Goal: Task Accomplishment & Management: Use online tool/utility

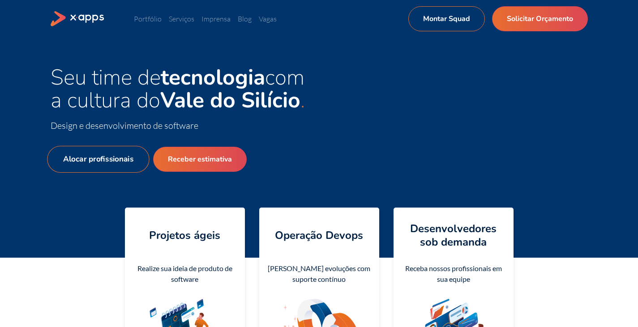
click at [105, 157] on link "Alocar profissionais" at bounding box center [98, 159] width 102 height 27
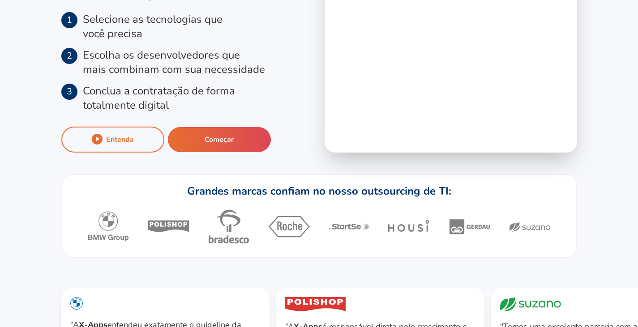
scroll to position [133, 0]
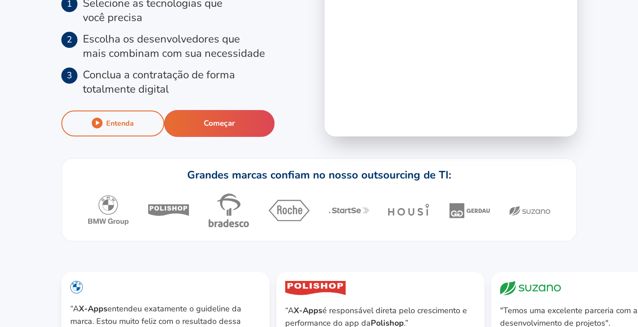
click at [208, 129] on button "Começar" at bounding box center [219, 123] width 111 height 27
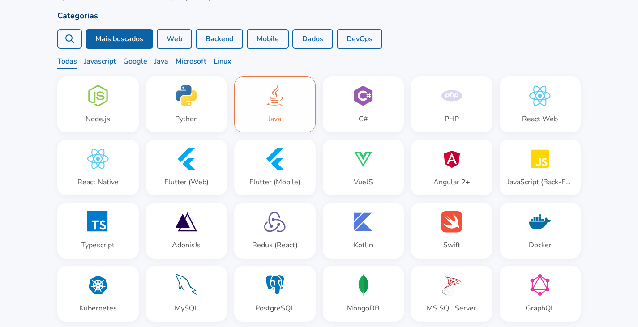
scroll to position [60, 0]
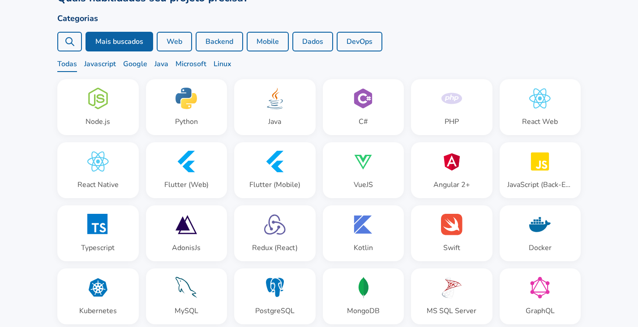
click at [179, 41] on button "Web" at bounding box center [174, 42] width 35 height 20
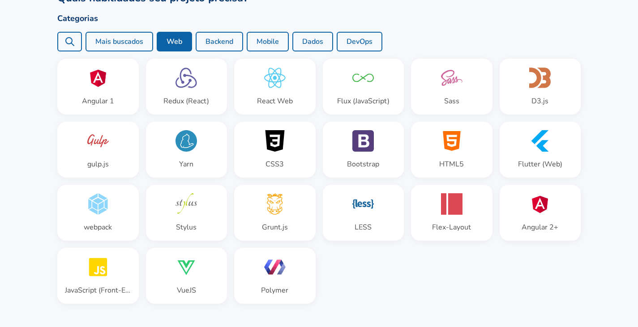
click at [212, 42] on button "Backend" at bounding box center [219, 42] width 47 height 20
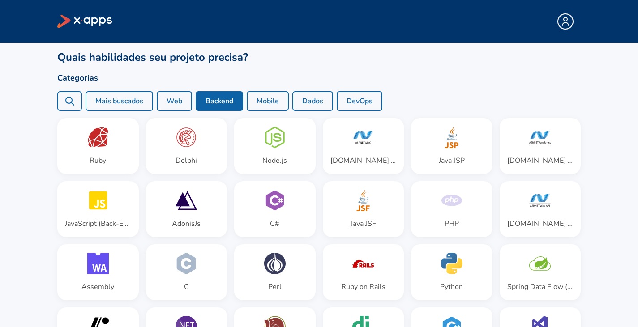
scroll to position [0, 0]
click at [264, 96] on button "Mobile" at bounding box center [268, 101] width 42 height 20
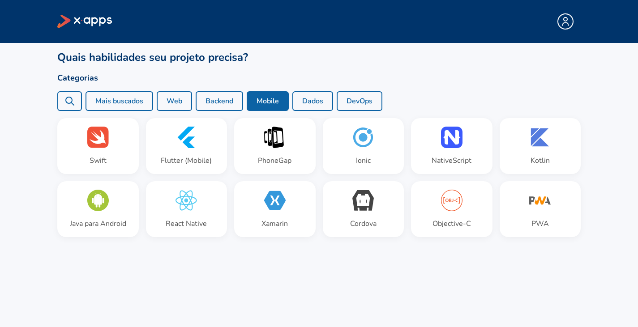
click at [323, 102] on button "Dados" at bounding box center [312, 101] width 41 height 20
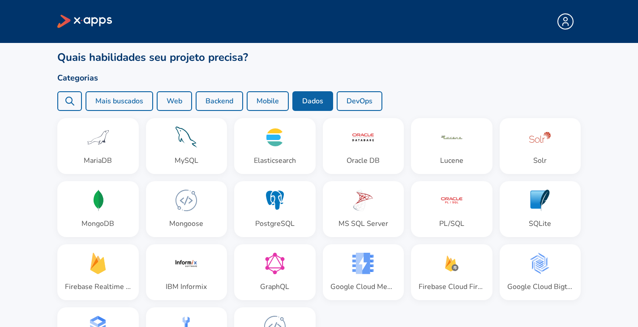
click at [343, 100] on button "DevOps" at bounding box center [360, 101] width 46 height 20
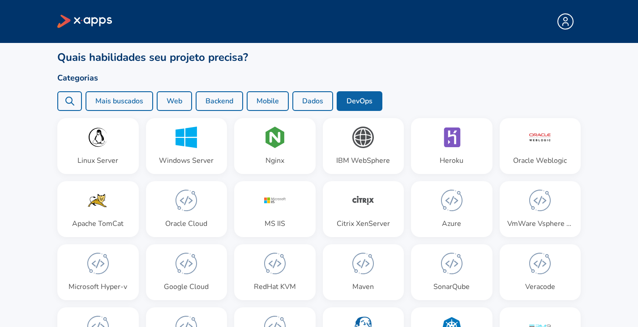
click at [314, 100] on button "Dados" at bounding box center [312, 101] width 41 height 20
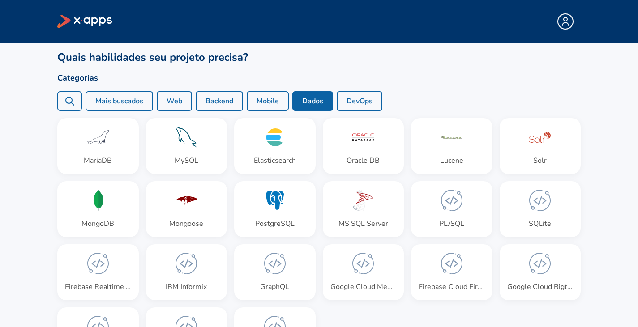
click at [60, 95] on div at bounding box center [69, 101] width 25 height 20
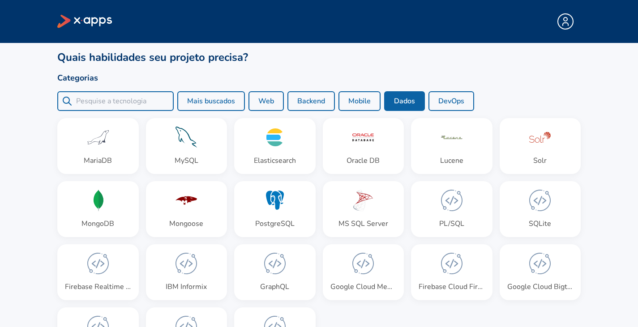
click at [180, 95] on div "Mais buscados Web Backend Mobile Dados DevOps" at bounding box center [318, 101] width 523 height 20
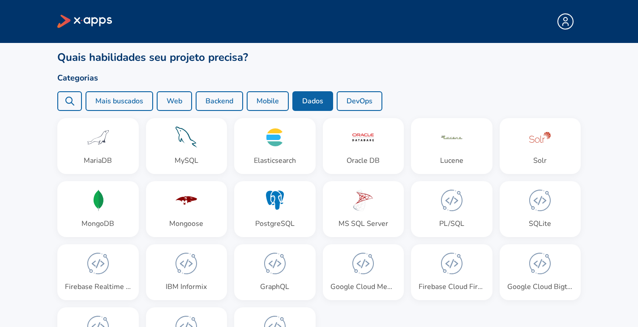
click at [72, 99] on icon at bounding box center [69, 101] width 11 height 11
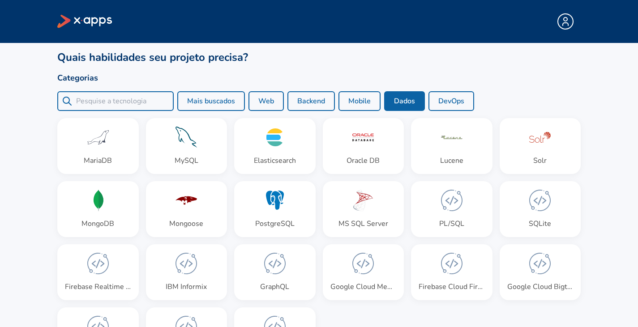
click at [115, 102] on input "search" at bounding box center [122, 101] width 93 height 11
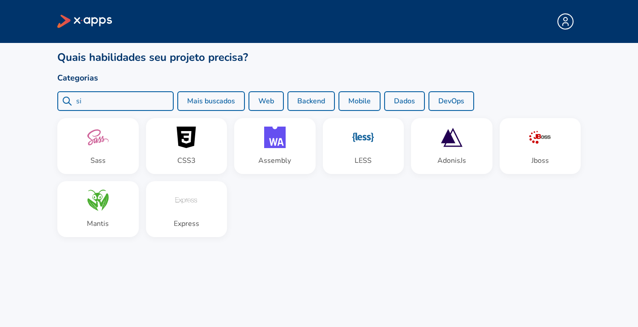
type input "s"
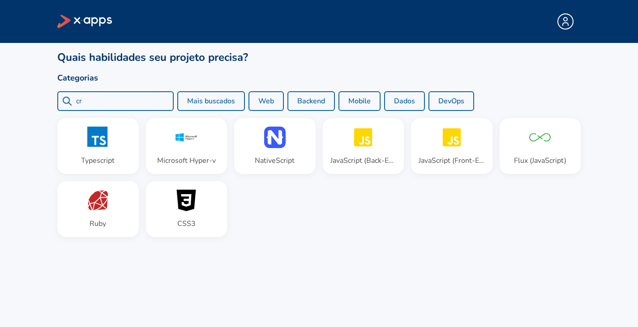
type input "c"
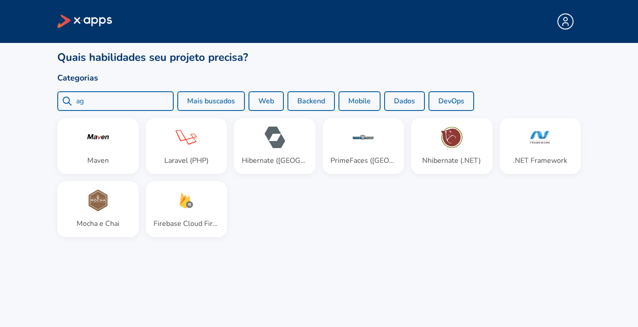
type input "a"
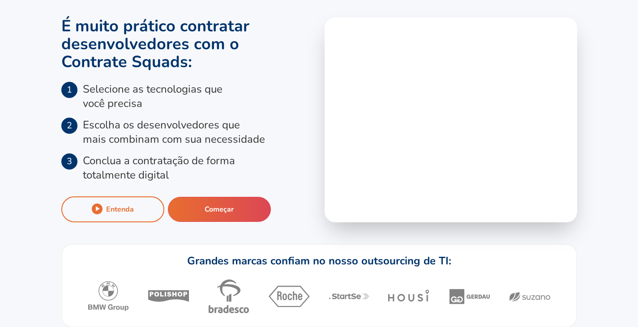
scroll to position [28, 0]
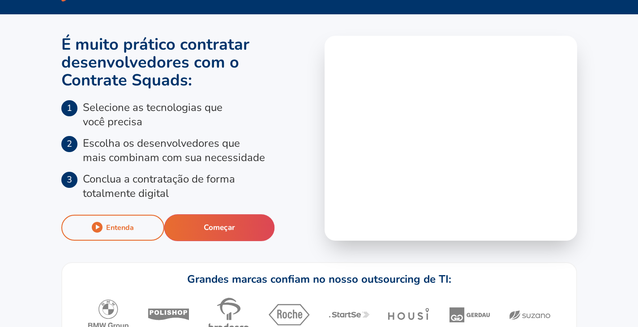
click at [192, 218] on button "Começar" at bounding box center [219, 227] width 111 height 27
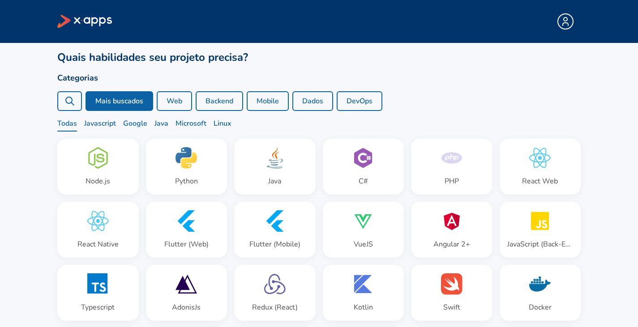
click at [68, 100] on icon at bounding box center [69, 101] width 11 height 11
click at [195, 125] on span "Microsoft" at bounding box center [191, 124] width 31 height 13
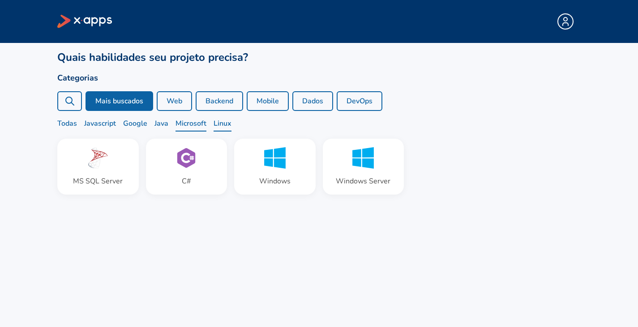
click at [216, 125] on span "Linux" at bounding box center [223, 124] width 18 height 13
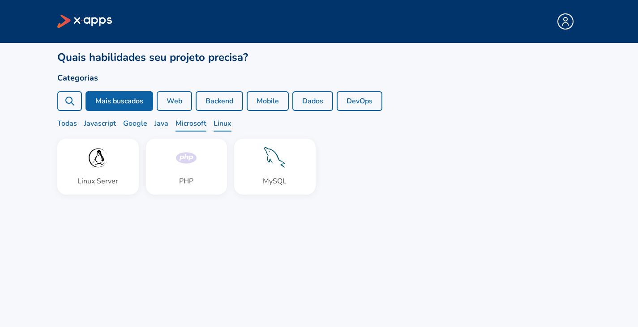
click at [186, 124] on span "Microsoft" at bounding box center [191, 124] width 31 height 13
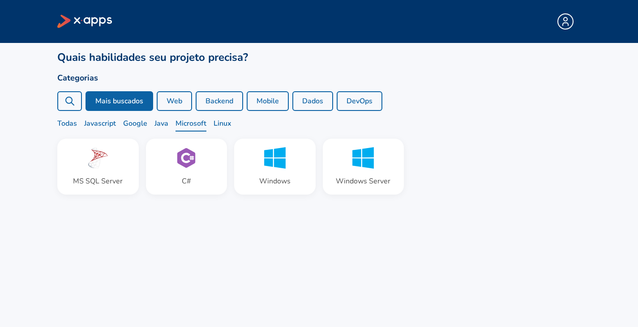
click at [150, 129] on div "Todas Javascript Google Java Microsoft Linux" at bounding box center [318, 124] width 523 height 13
click at [127, 126] on span "Google" at bounding box center [135, 124] width 24 height 13
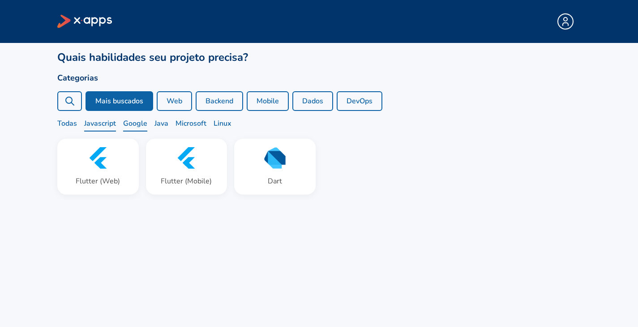
click at [89, 122] on span "Javascript" at bounding box center [100, 124] width 32 height 13
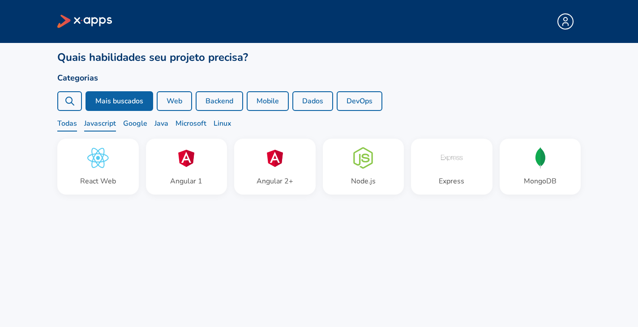
click at [69, 120] on span "Todas" at bounding box center [67, 124] width 20 height 13
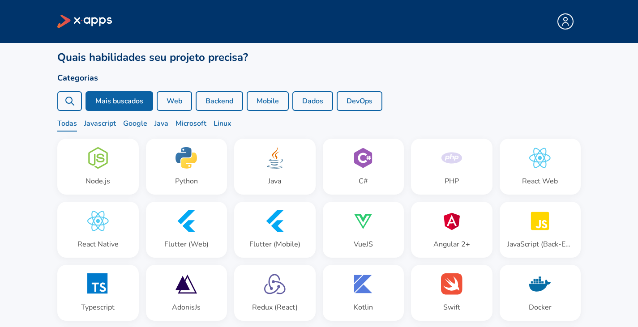
click at [179, 101] on button "Web" at bounding box center [174, 101] width 35 height 20
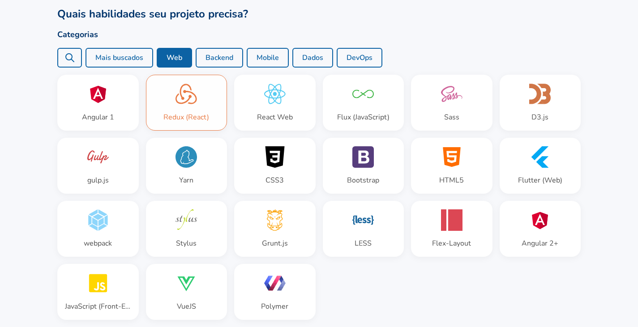
scroll to position [44, 0]
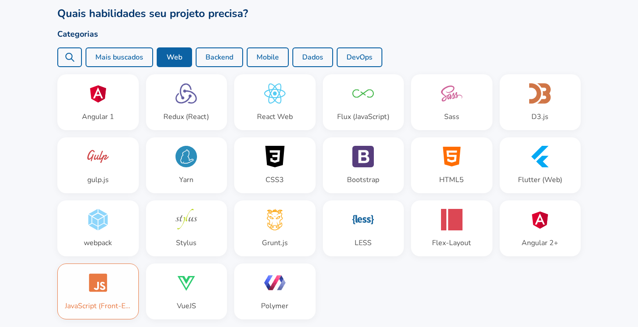
click at [93, 286] on icon at bounding box center [98, 283] width 18 height 18
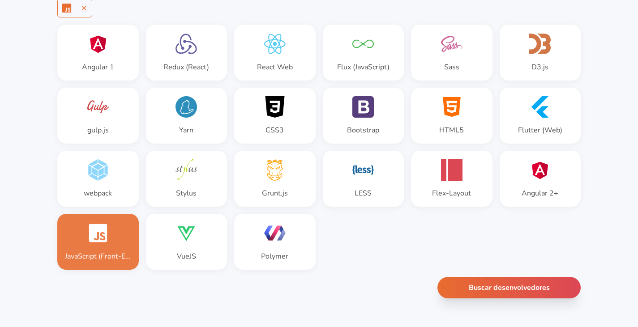
scroll to position [144, 0]
click at [453, 288] on button "Buscar desenvolvedores" at bounding box center [509, 288] width 149 height 22
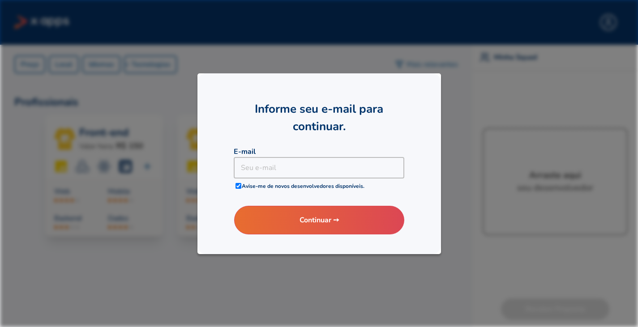
click at [169, 106] on div at bounding box center [319, 163] width 638 height 327
